Goal: Task Accomplishment & Management: Use online tool/utility

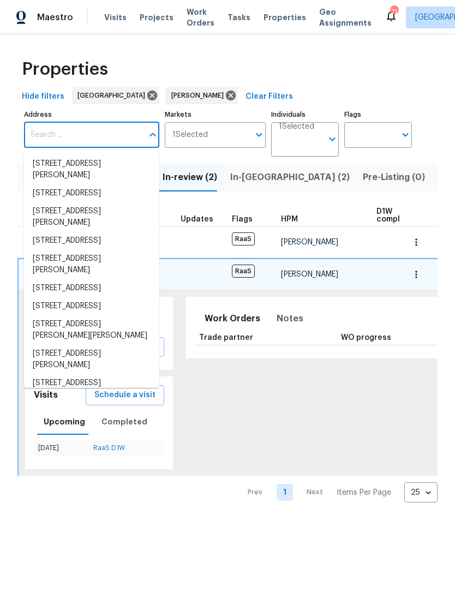
click at [76, 126] on input "Address" at bounding box center [83, 135] width 119 height 26
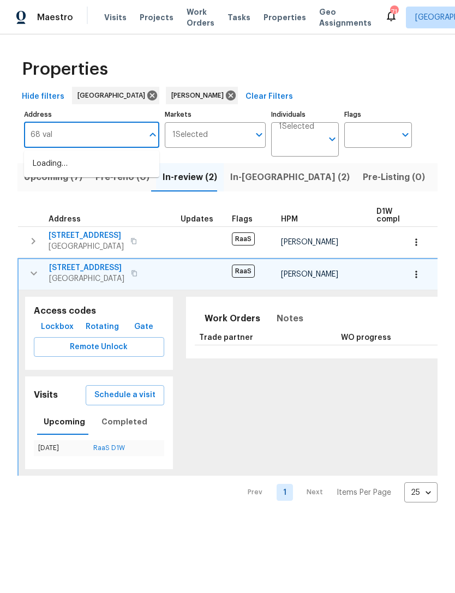
type input "68 vale"
click at [101, 160] on li "[STREET_ADDRESS]" at bounding box center [91, 164] width 135 height 18
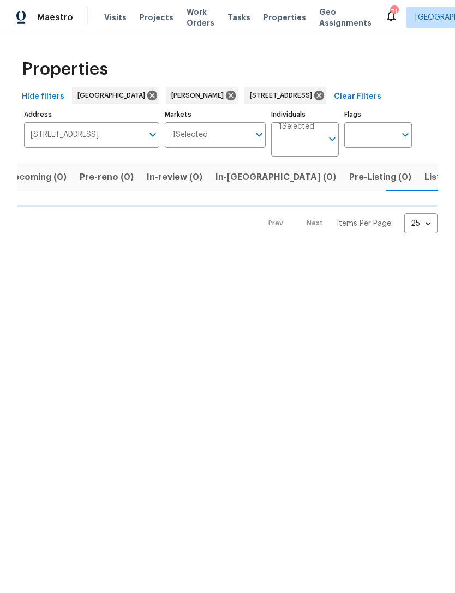
scroll to position [0, 17]
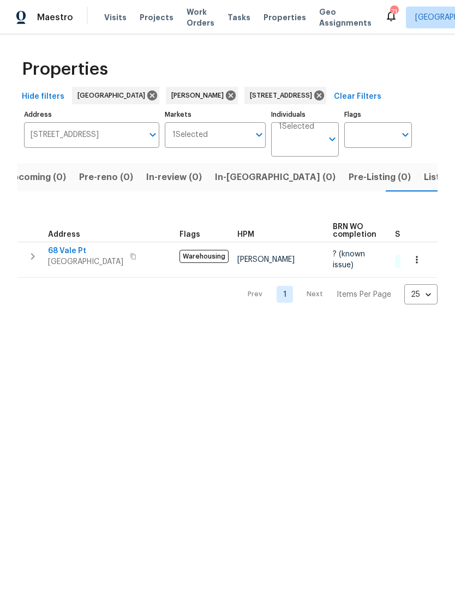
click at [32, 256] on icon "button" at bounding box center [32, 256] width 13 height 13
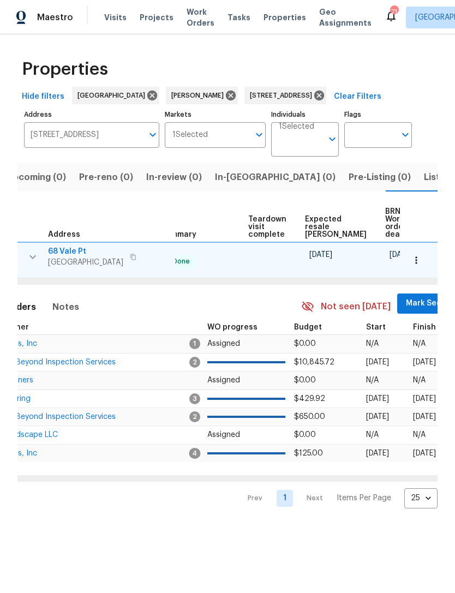
scroll to position [0, 234]
click at [407, 299] on span "Mark Seen" at bounding box center [427, 304] width 40 height 14
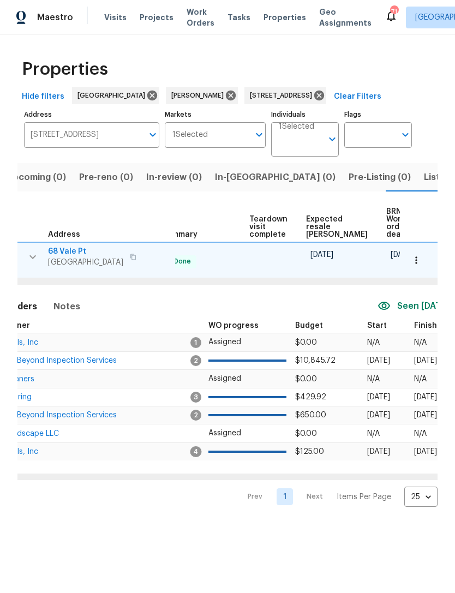
click at [87, 364] on span "Above and Beyond Inspection Services" at bounding box center [46, 361] width 141 height 8
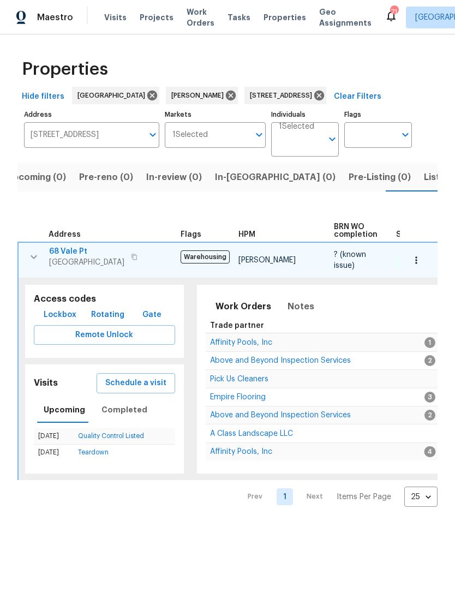
scroll to position [0, 0]
click at [28, 263] on icon "button" at bounding box center [33, 256] width 13 height 13
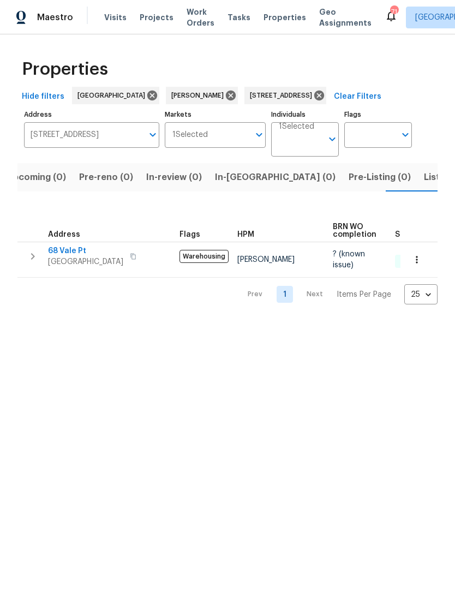
click at [37, 254] on icon "button" at bounding box center [32, 256] width 13 height 13
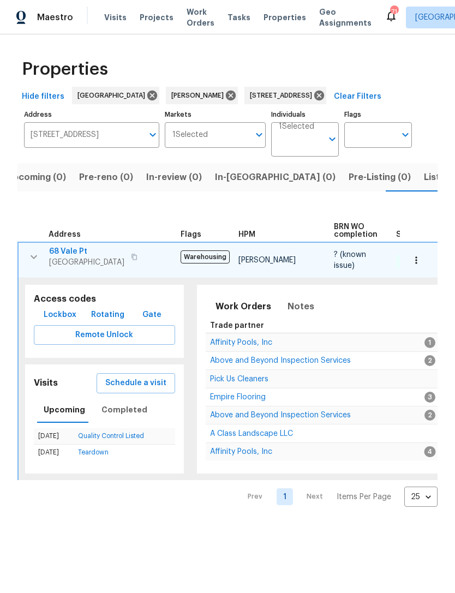
scroll to position [0, -1]
click at [292, 312] on span "Notes" at bounding box center [300, 306] width 27 height 15
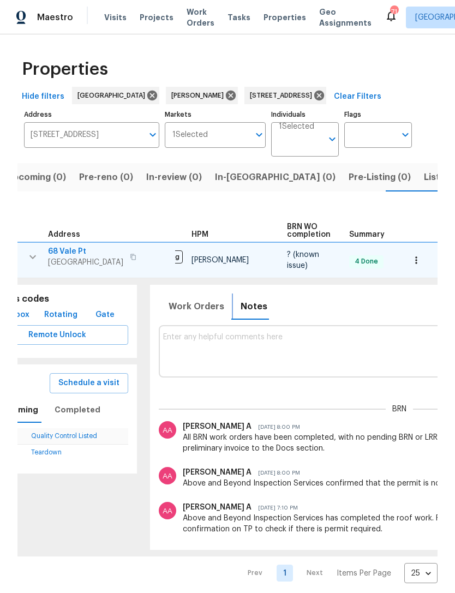
scroll to position [0, 51]
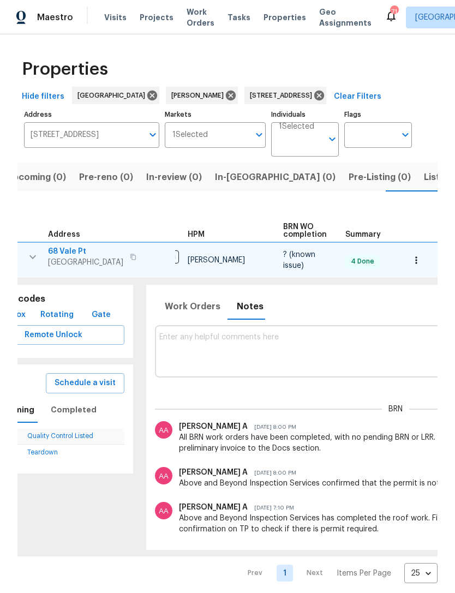
click at [419, 261] on icon "button" at bounding box center [416, 260] width 11 height 11
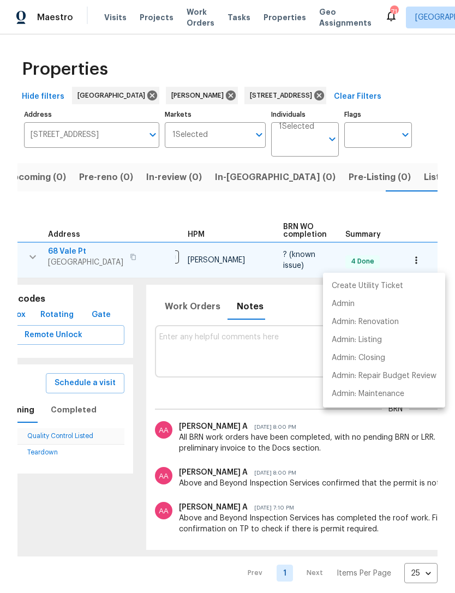
click at [190, 311] on div at bounding box center [227, 296] width 455 height 593
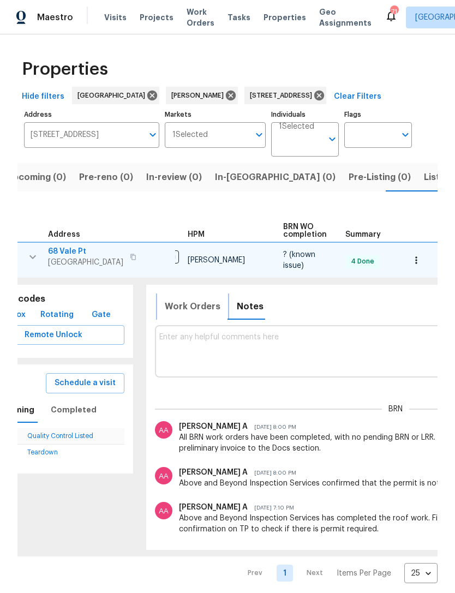
click at [188, 303] on span "Work Orders" at bounding box center [193, 306] width 56 height 15
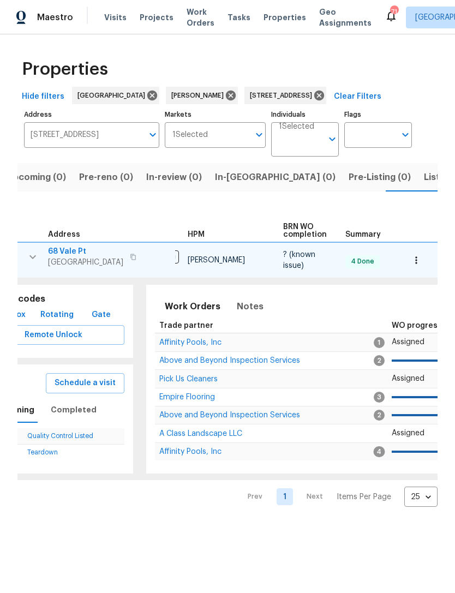
click at [218, 360] on span "Above and Beyond Inspection Services" at bounding box center [229, 361] width 141 height 8
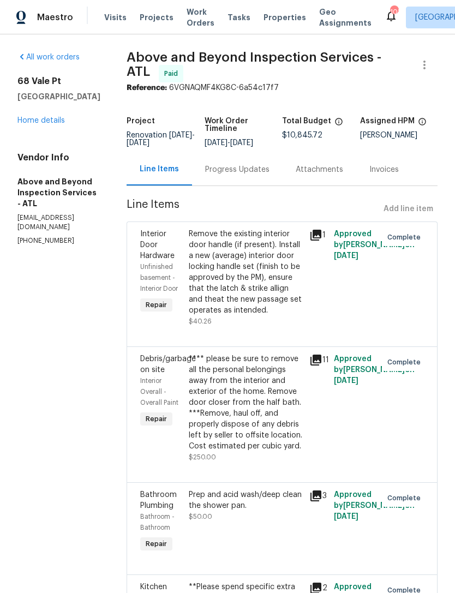
click at [41, 119] on link "Home details" at bounding box center [40, 121] width 47 height 8
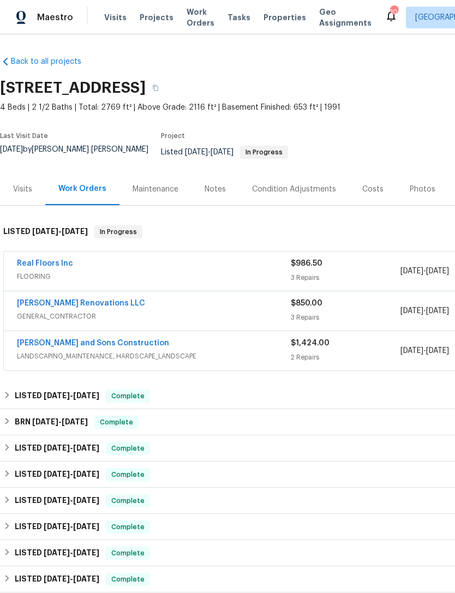
click at [47, 260] on link "Real Floors Inc" at bounding box center [45, 264] width 56 height 8
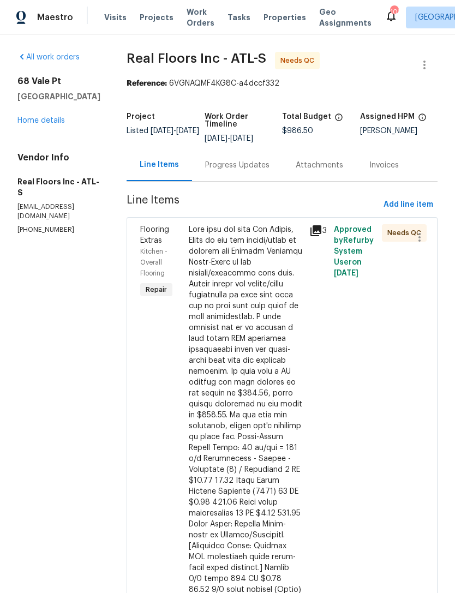
click at [265, 310] on div at bounding box center [246, 442] width 114 height 436
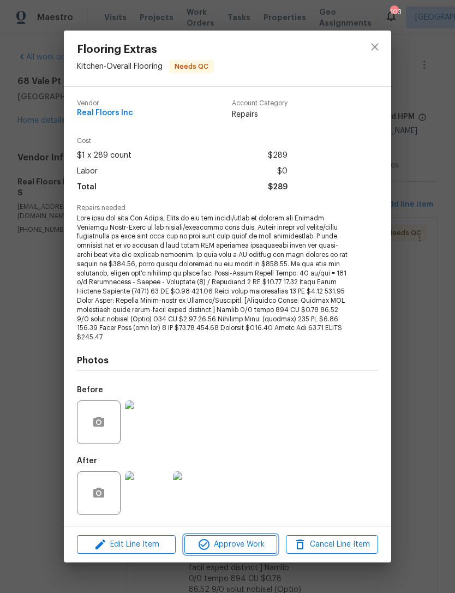
click at [230, 546] on button "Approve Work" at bounding box center [230, 544] width 92 height 19
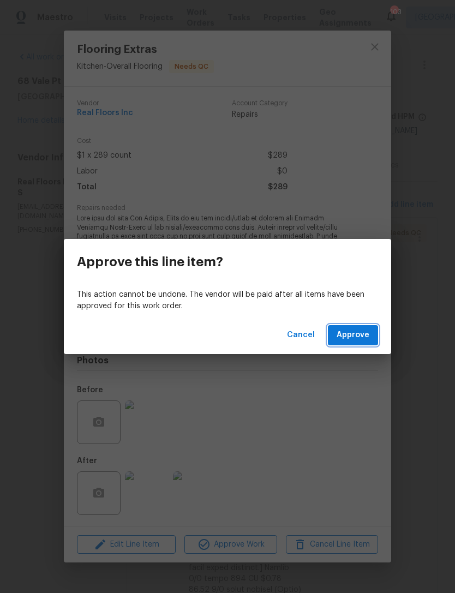
click at [357, 336] on span "Approve" at bounding box center [352, 335] width 33 height 14
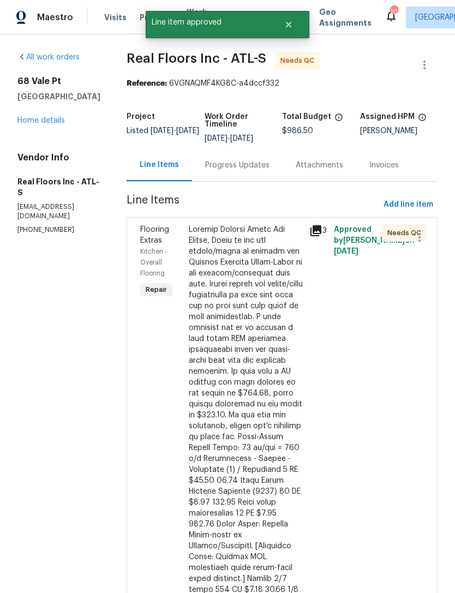
click at [272, 331] on div at bounding box center [246, 447] width 114 height 447
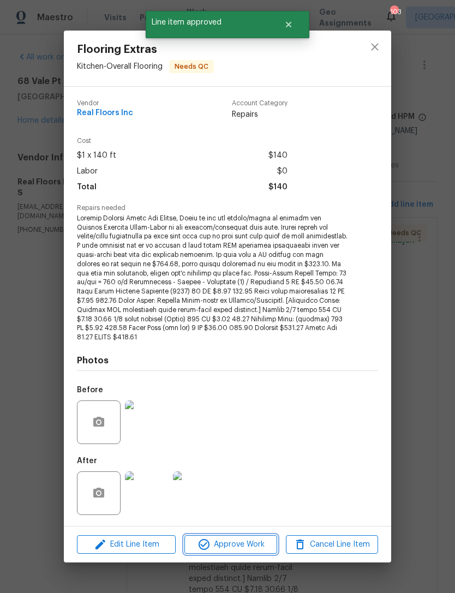
click at [242, 540] on span "Approve Work" at bounding box center [231, 545] width 86 height 14
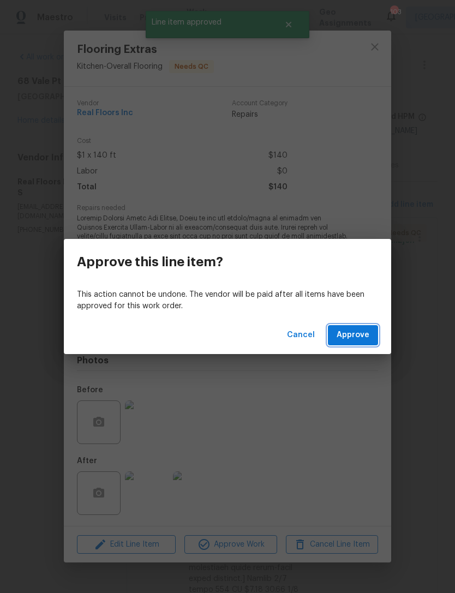
click at [362, 326] on button "Approve" at bounding box center [353, 335] width 50 height 20
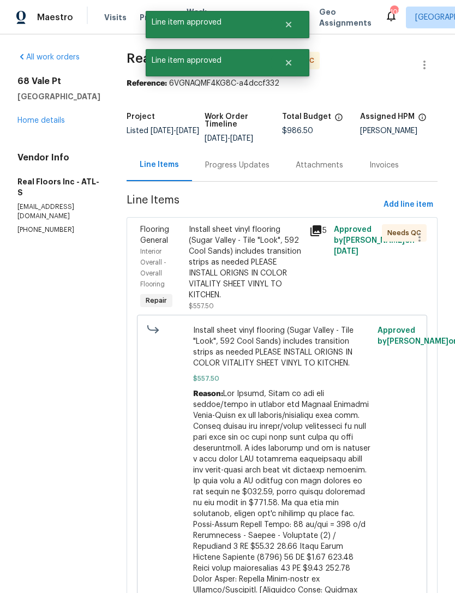
click at [260, 268] on div "Install sheet vinyl flooring (Sugar Valley - Tile "Look", 592 Cool Sands) inclu…" at bounding box center [246, 262] width 114 height 76
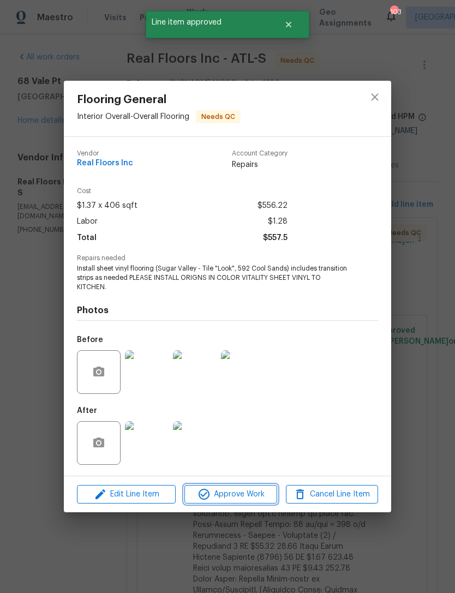
click at [234, 497] on span "Approve Work" at bounding box center [231, 494] width 86 height 14
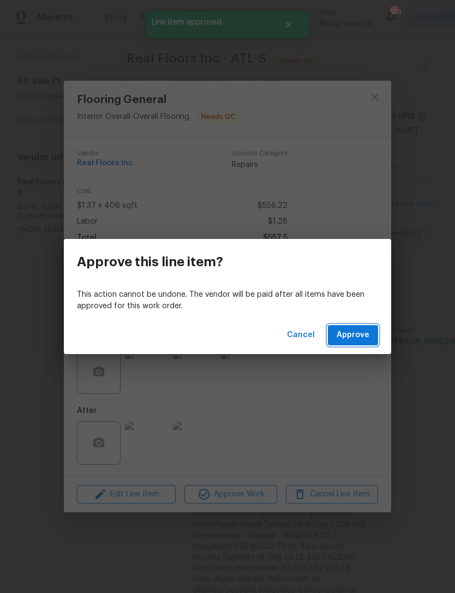
click at [372, 331] on button "Approve" at bounding box center [353, 335] width 50 height 20
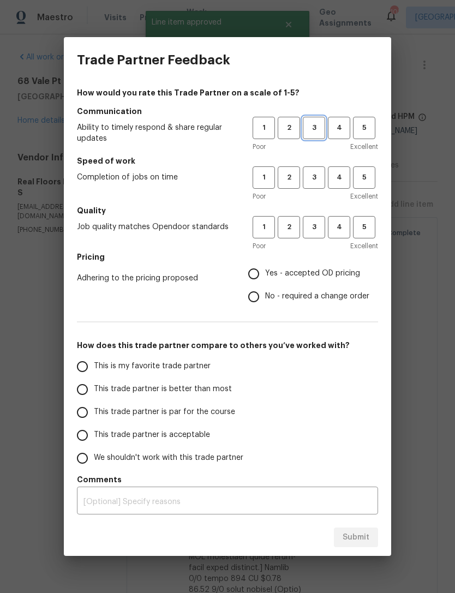
click at [324, 125] on button "3" at bounding box center [314, 128] width 22 height 22
click at [317, 169] on button "3" at bounding box center [314, 177] width 22 height 22
click at [316, 226] on span "3" at bounding box center [314, 227] width 20 height 13
click at [260, 275] on input "Yes - accepted OD pricing" at bounding box center [253, 273] width 23 height 23
radio input "true"
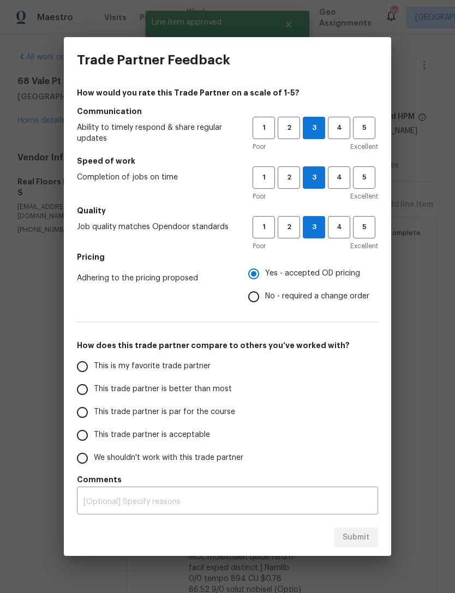
click at [83, 386] on input "This trade partner is better than most" at bounding box center [82, 389] width 23 height 23
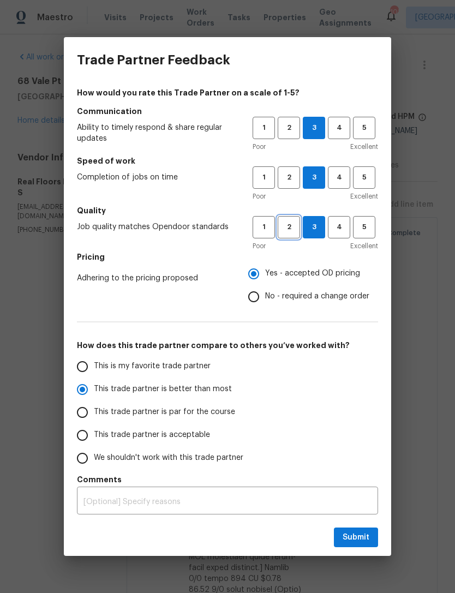
click at [290, 228] on span "2" at bounding box center [289, 227] width 20 height 13
radio input "true"
click at [353, 546] on button "Submit" at bounding box center [356, 537] width 44 height 20
radio input "false"
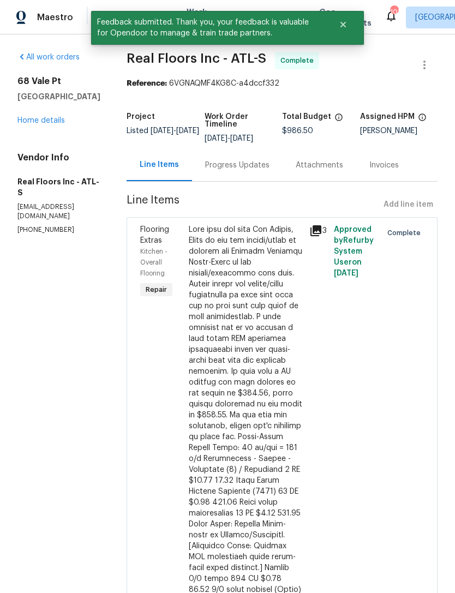
click at [52, 122] on link "Home details" at bounding box center [40, 121] width 47 height 8
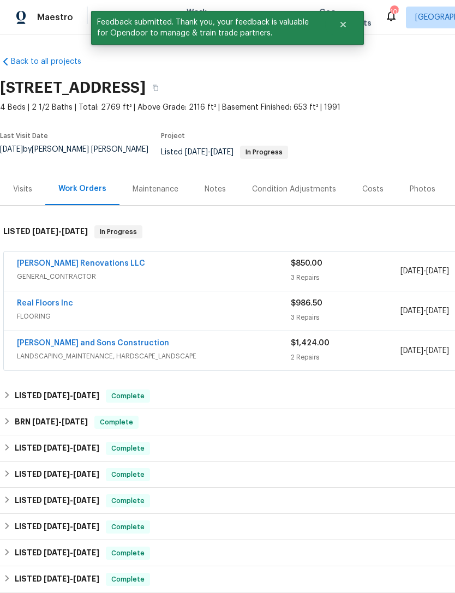
click at [74, 260] on link "Aseem Renovations LLC" at bounding box center [81, 264] width 128 height 8
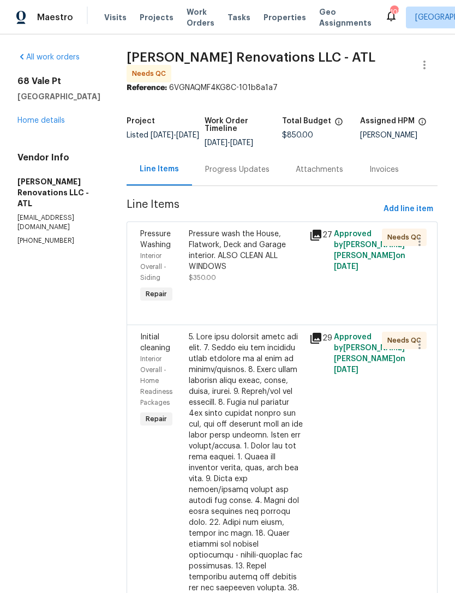
click at [260, 279] on div "Pressure wash the House, Flatwork, Deck and Garage interior. ALSO CLEAN ALL WIN…" at bounding box center [246, 255] width 114 height 55
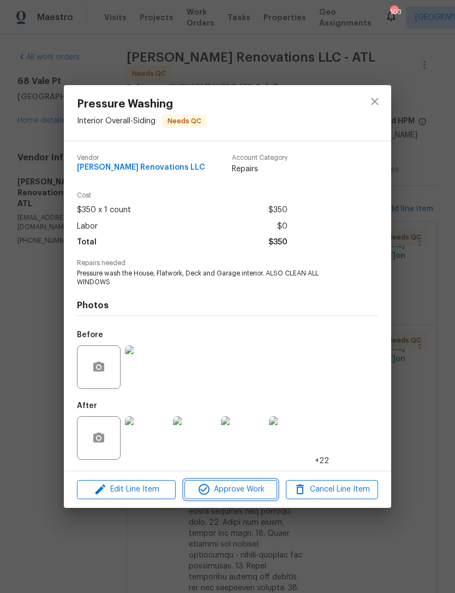
click at [232, 487] on span "Approve Work" at bounding box center [231, 490] width 86 height 14
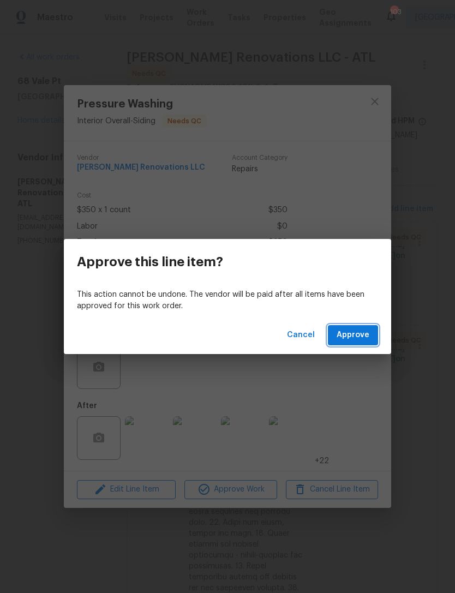
click at [347, 327] on button "Approve" at bounding box center [353, 335] width 50 height 20
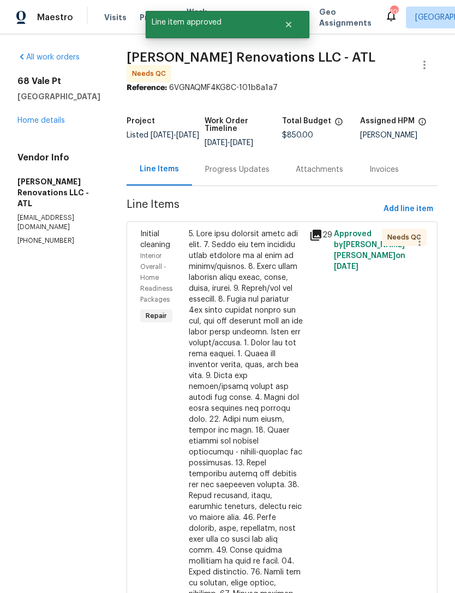
click at [245, 329] on div at bounding box center [246, 500] width 114 height 545
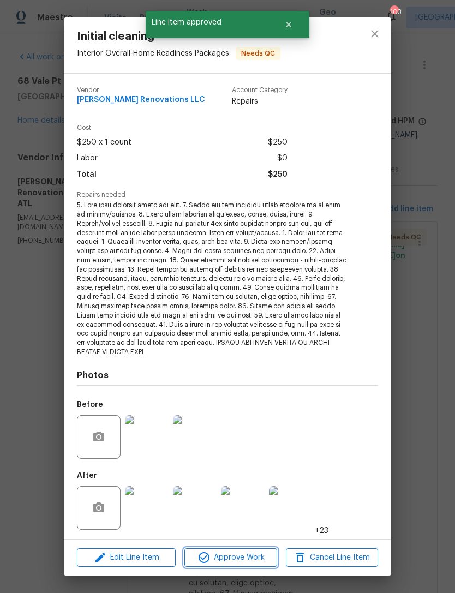
click at [242, 551] on span "Approve Work" at bounding box center [231, 558] width 86 height 14
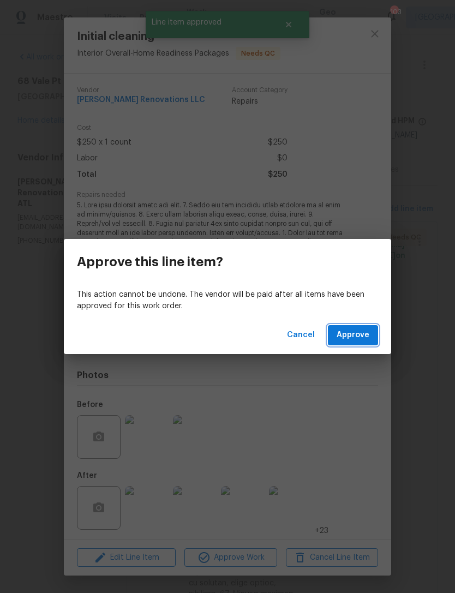
click at [367, 335] on span "Approve" at bounding box center [352, 335] width 33 height 14
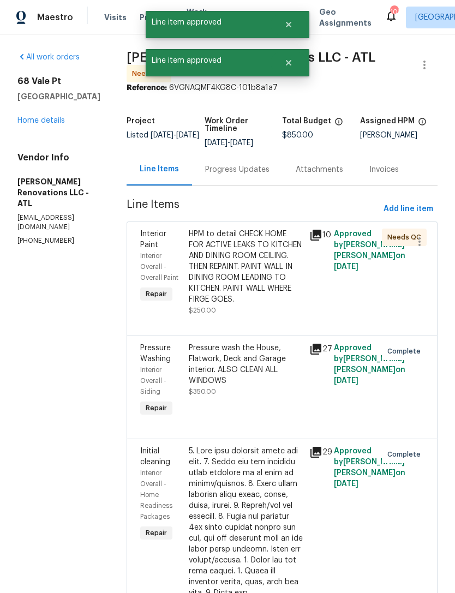
click at [264, 288] on div "HPM to detail CHECK HOME FOR ACTIVE LEAKS TO KITCHEN AND DINING ROOM CEILING. T…" at bounding box center [246, 266] width 114 height 76
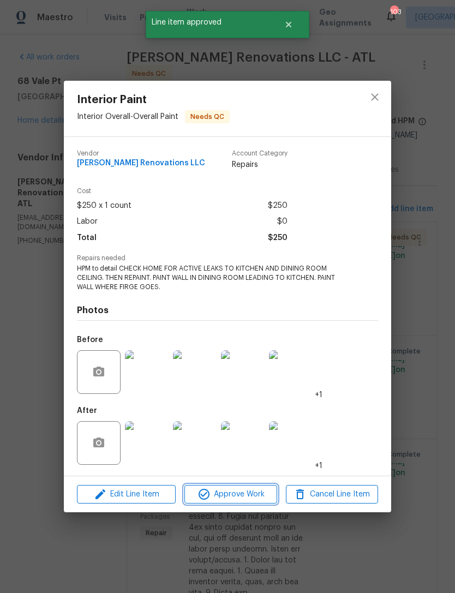
click at [237, 501] on span "Approve Work" at bounding box center [231, 494] width 86 height 14
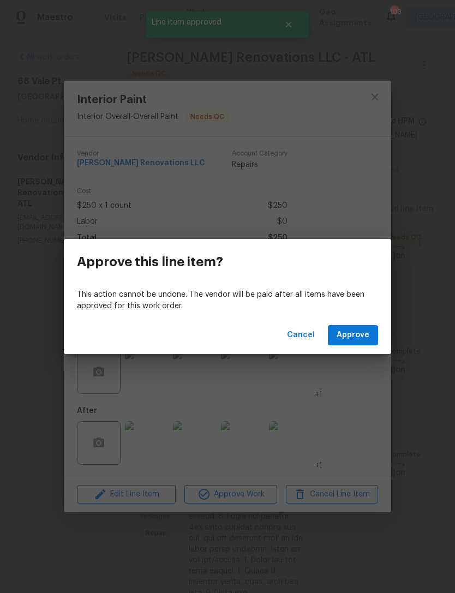
click at [352, 323] on div "Cancel Approve" at bounding box center [227, 335] width 327 height 38
click at [360, 339] on span "Approve" at bounding box center [352, 335] width 33 height 14
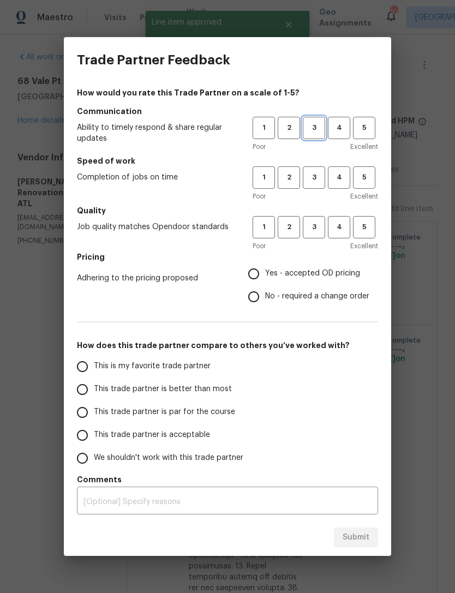
click at [322, 120] on button "3" at bounding box center [314, 128] width 22 height 22
click at [319, 169] on button "3" at bounding box center [314, 177] width 22 height 22
click at [315, 232] on span "3" at bounding box center [314, 227] width 20 height 13
click at [256, 278] on input "Yes - accepted OD pricing" at bounding box center [253, 273] width 23 height 23
radio input "true"
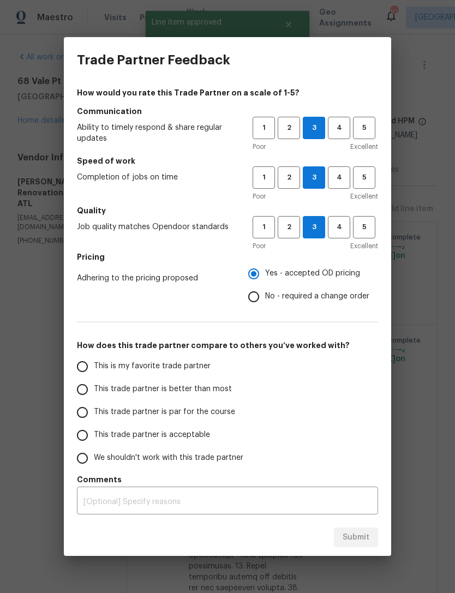
click at [92, 367] on input "This is my favorite trade partner" at bounding box center [82, 366] width 23 height 23
radio input "false"
click at [89, 418] on input "This trade partner is par for the course" at bounding box center [82, 412] width 23 height 23
radio input "false"
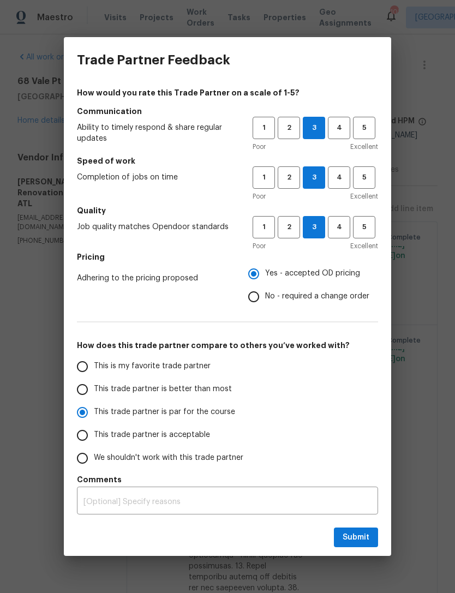
click at [86, 393] on input "This trade partner is better than most" at bounding box center [82, 389] width 23 height 23
click at [360, 539] on span "Submit" at bounding box center [355, 537] width 27 height 14
radio input "true"
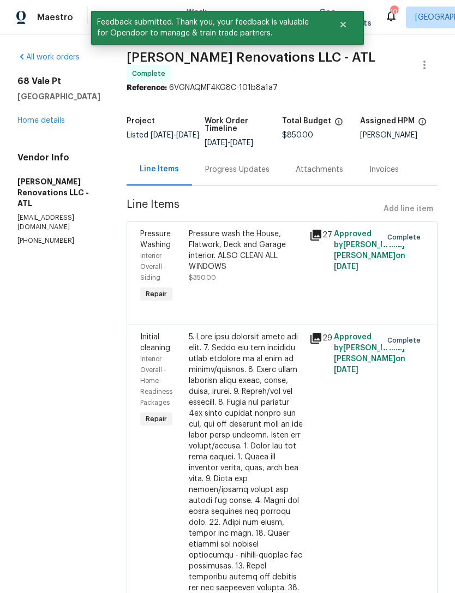
click at [50, 124] on link "Home details" at bounding box center [40, 121] width 47 height 8
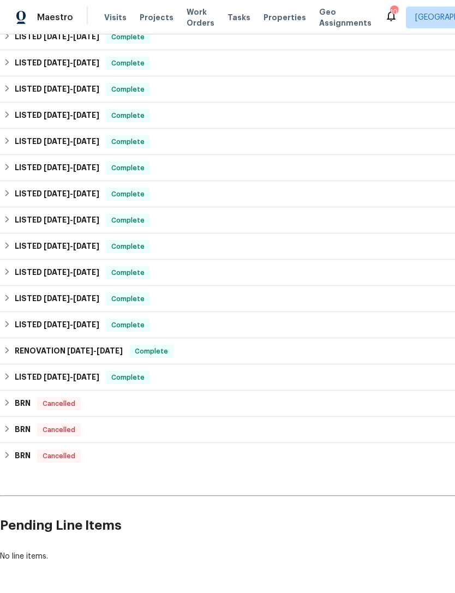
scroll to position [260, 0]
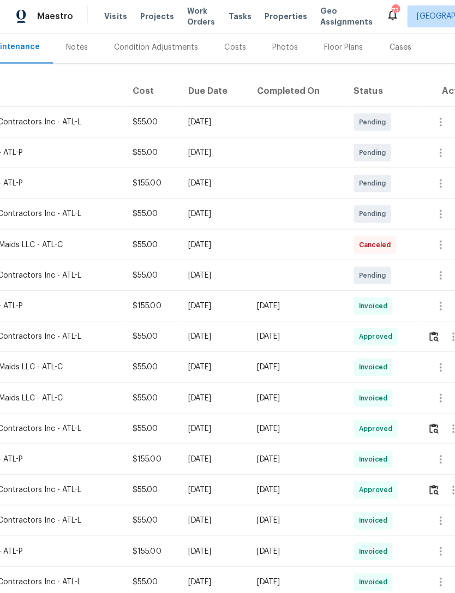
scroll to position [141, 142]
